Goal: Task Accomplishment & Management: Complete application form

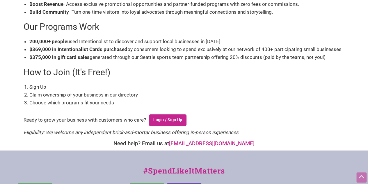
scroll to position [137, 0]
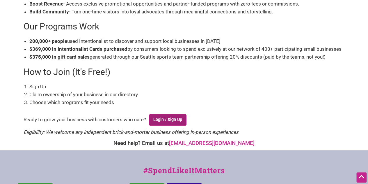
click at [172, 121] on link "Login / Sign Up" at bounding box center [168, 120] width 38 height 12
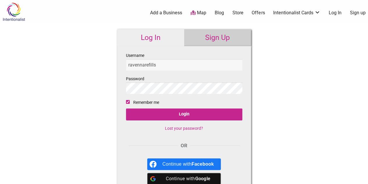
type input "ravennarefills"
click at [198, 39] on link "Sign Up" at bounding box center [217, 37] width 67 height 17
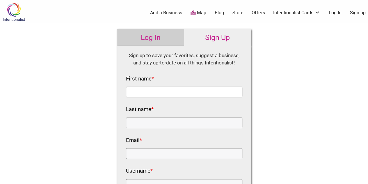
click at [184, 96] on input "First name *" at bounding box center [184, 92] width 117 height 11
type input "[PERSON_NAME]"
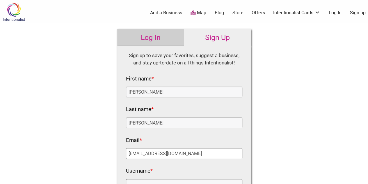
type input "[EMAIL_ADDRESS][DOMAIN_NAME]"
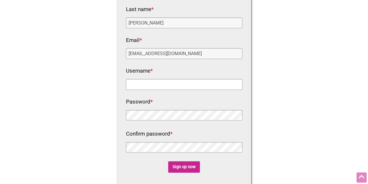
scroll to position [100, 0]
type input "ravennarefills"
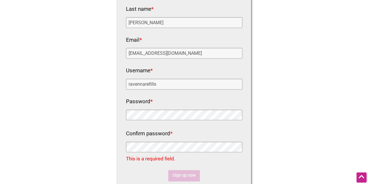
click at [124, 113] on div "Fields marked with an * are required HTML Sign up to save your favorites, sugge…" at bounding box center [184, 75] width 134 height 259
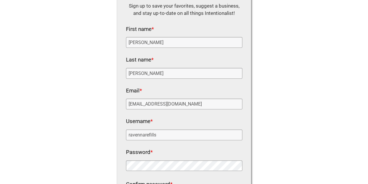
scroll to position [92, 0]
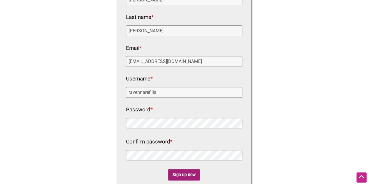
click at [181, 170] on input "Sign up now" at bounding box center [184, 174] width 32 height 11
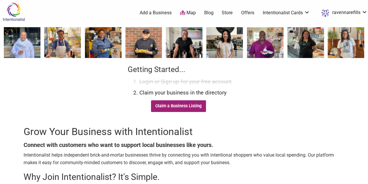
click at [181, 102] on link "Claim a Business Listing" at bounding box center [178, 106] width 55 height 12
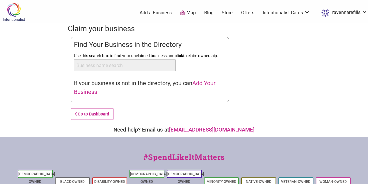
click at [119, 66] on input "Use this search box to find your unclaimed business and click to claim ownershi…" at bounding box center [125, 65] width 102 height 12
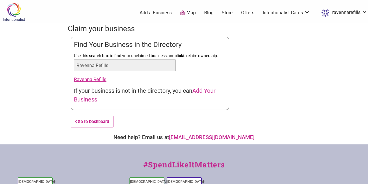
type input "Ravenna Refills"
click at [93, 78] on link "Ravenna Refills" at bounding box center [90, 79] width 33 height 6
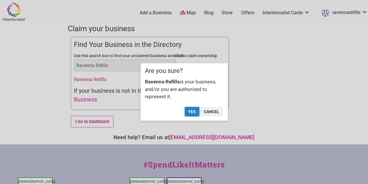
click at [193, 112] on button "Yes" at bounding box center [192, 111] width 15 height 9
